Goal: Task Accomplishment & Management: Complete application form

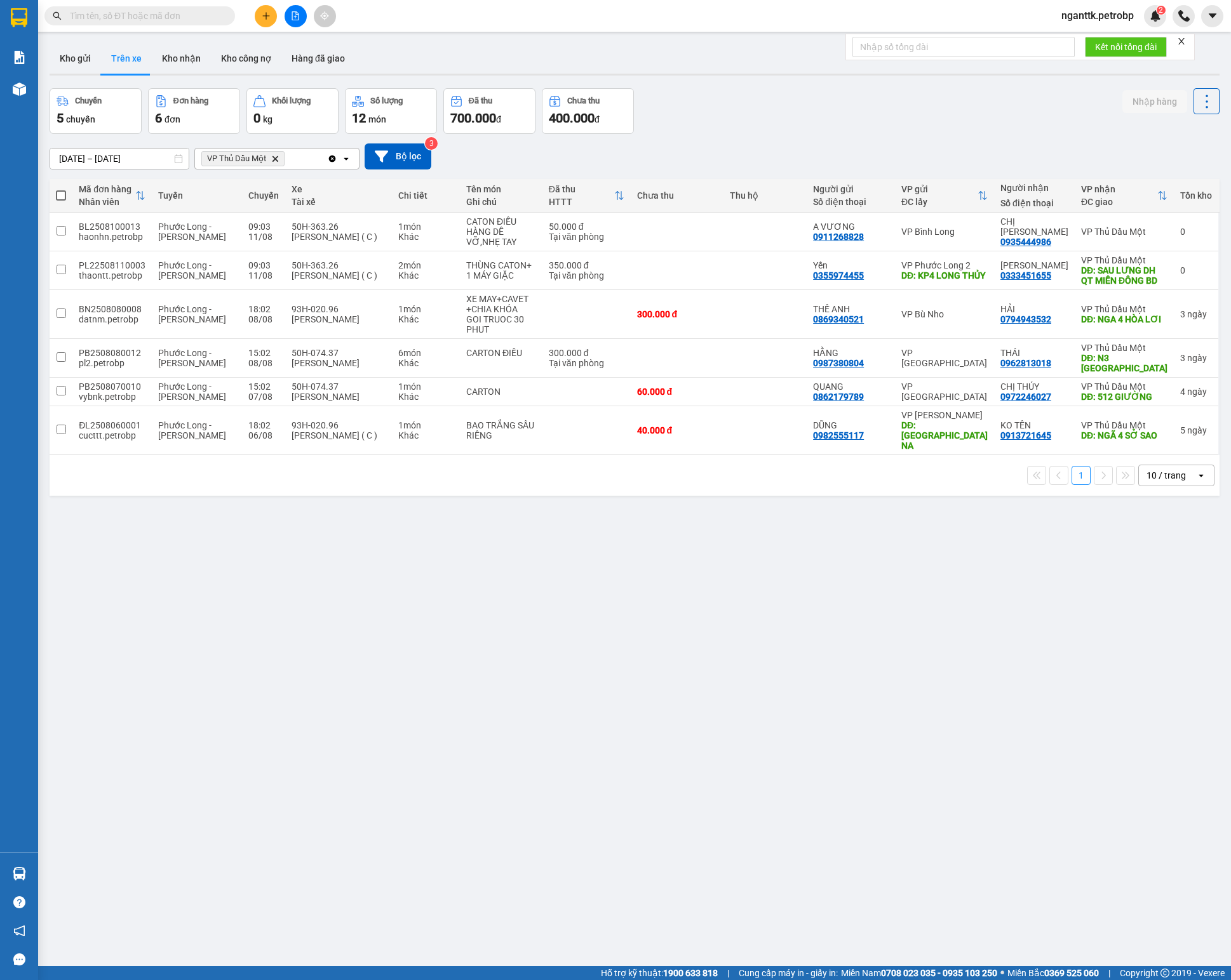
click at [127, 12] on input "text" at bounding box center [145, 16] width 150 height 14
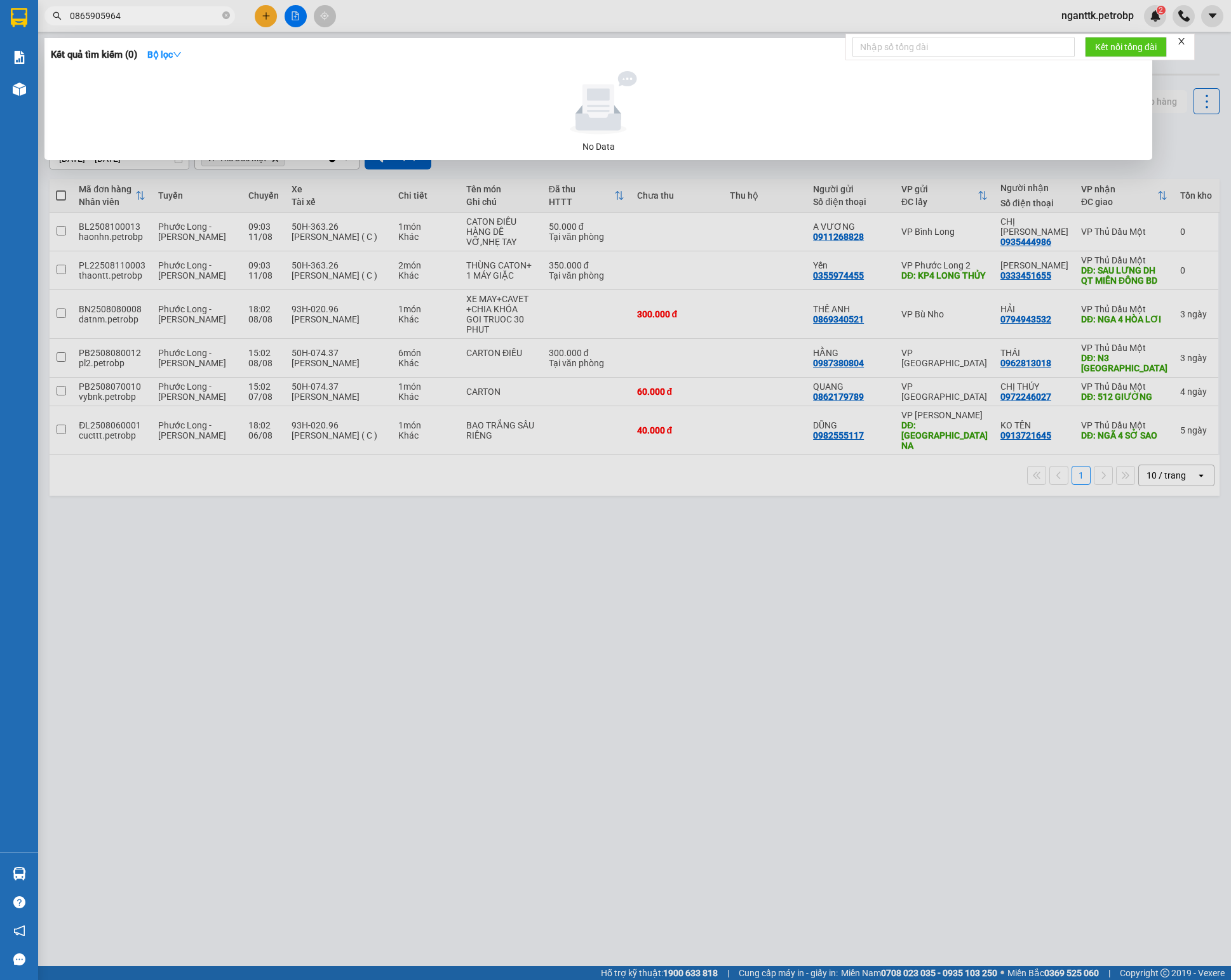
type input "0865905964"
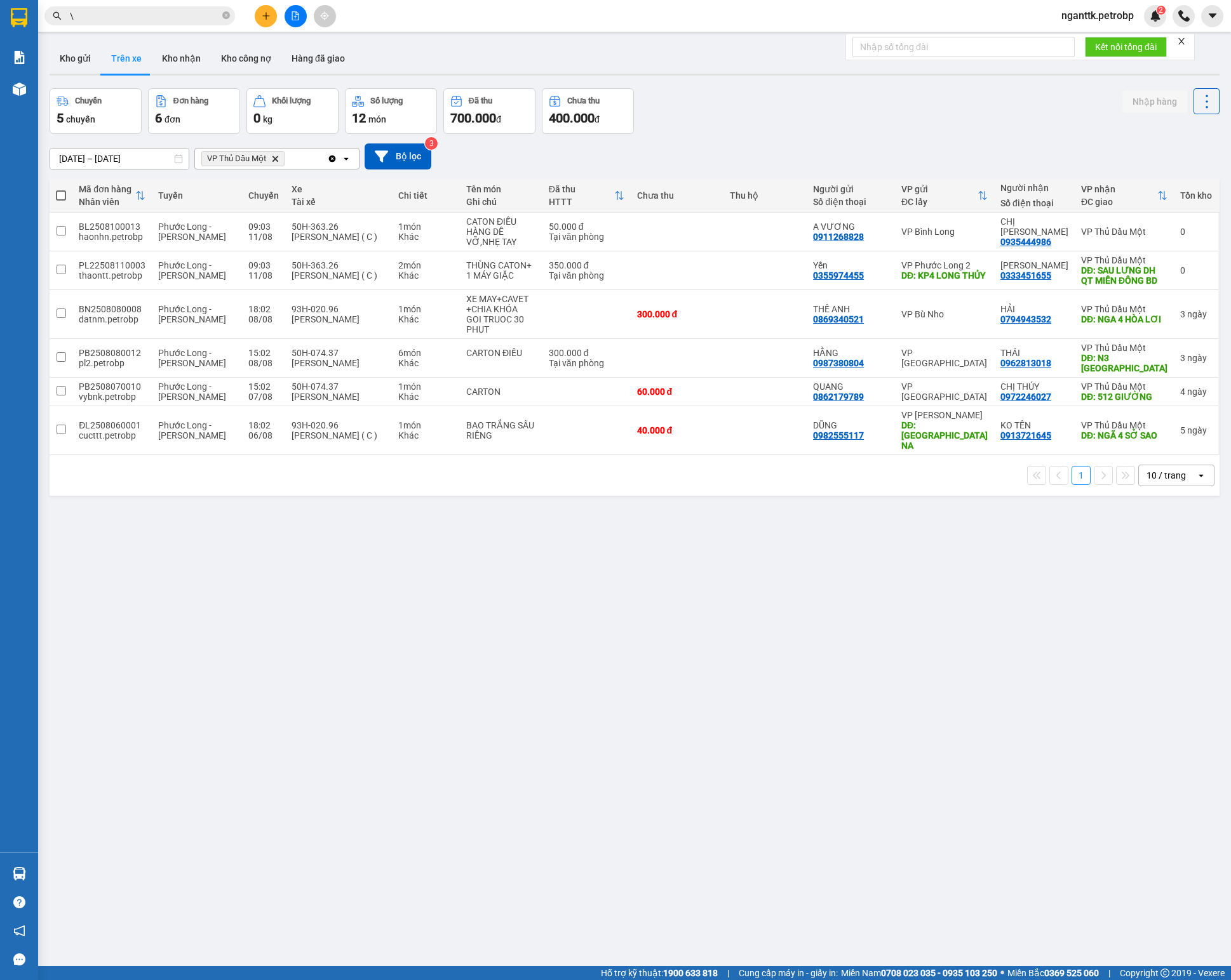
type input "\"
click at [86, 12] on input "\" at bounding box center [145, 16] width 150 height 14
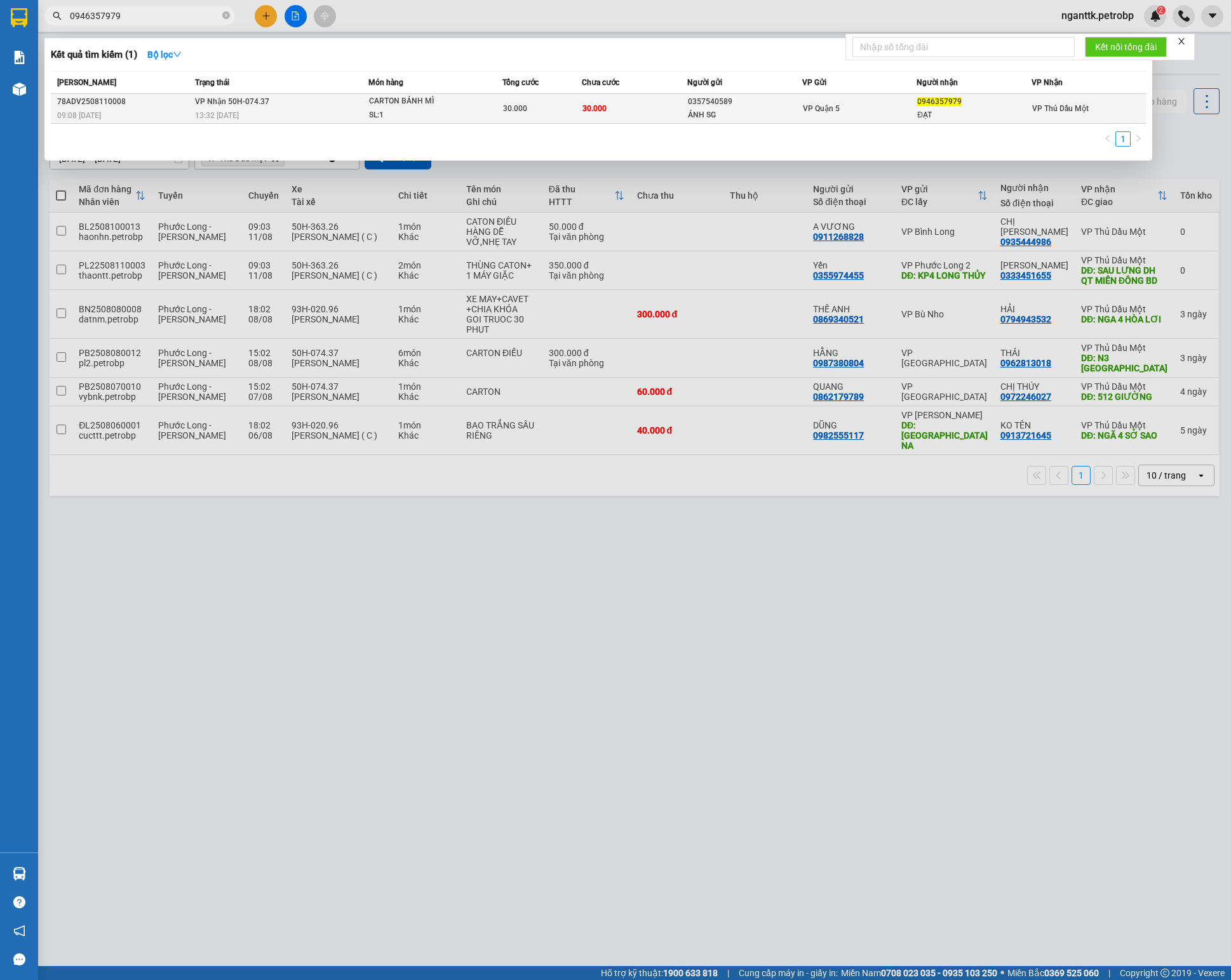
type input "0946357979"
click at [372, 109] on div "SL: 1" at bounding box center [417, 116] width 95 height 14
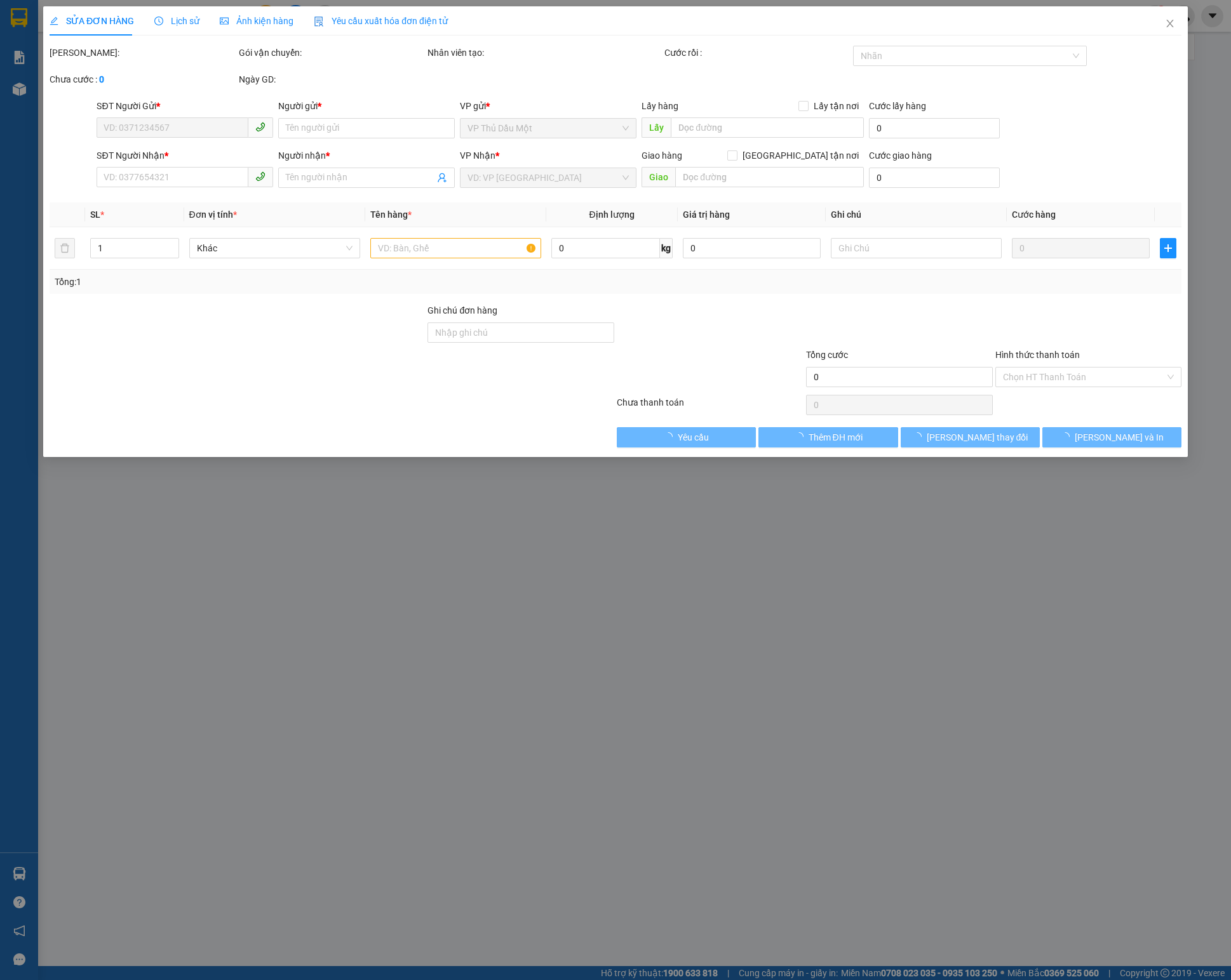
type input "0357540589"
type input "ÁNH SG"
type input "0946357979"
type input "ĐẠT"
type input "30.000"
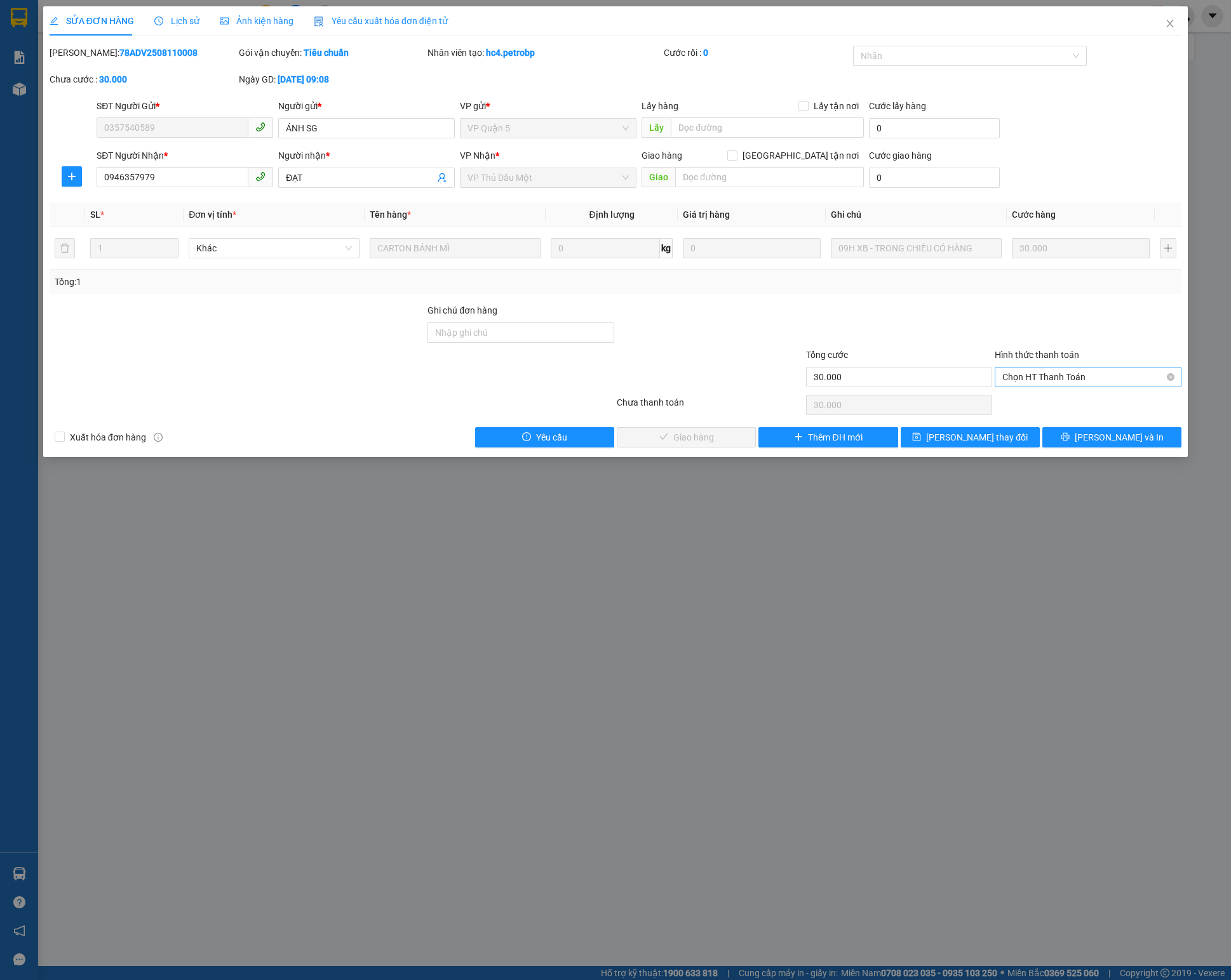
click at [1066, 377] on span "Chọn HT Thanh Toán" at bounding box center [1088, 377] width 171 height 19
click at [1051, 406] on div "Tại văn phòng" at bounding box center [1088, 407] width 171 height 14
type input "0"
click at [657, 440] on button "[PERSON_NAME] và Giao hàng" at bounding box center [686, 438] width 139 height 21
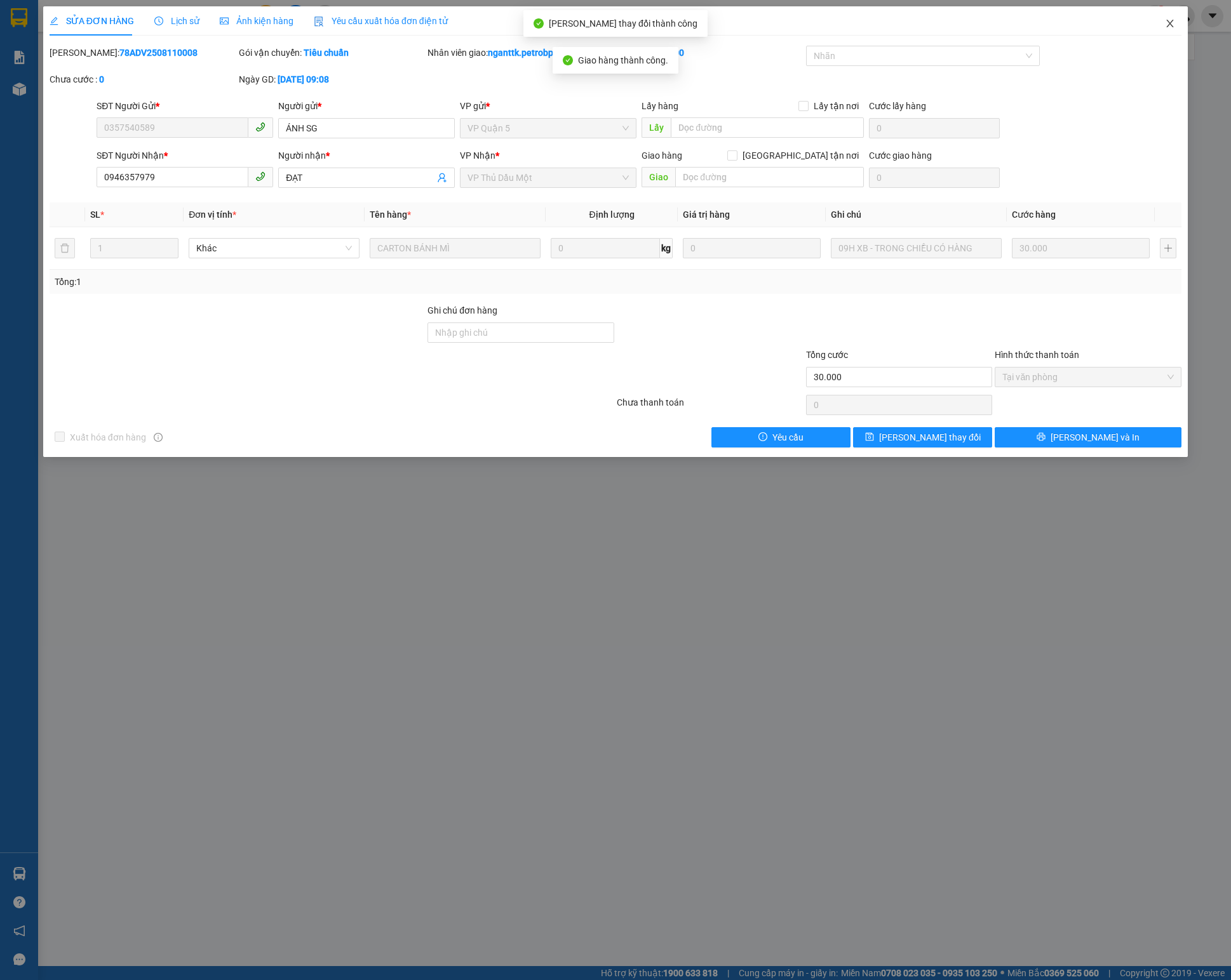
click at [1177, 39] on span "Close" at bounding box center [1170, 24] width 36 height 36
